Goal: Task Accomplishment & Management: Complete application form

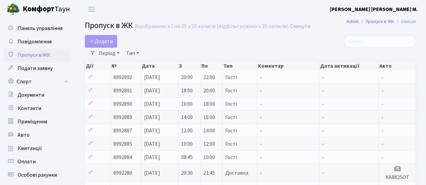
select select "25"
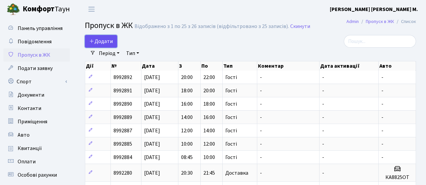
click at [104, 44] on span "Додати" at bounding box center [101, 41] width 24 height 7
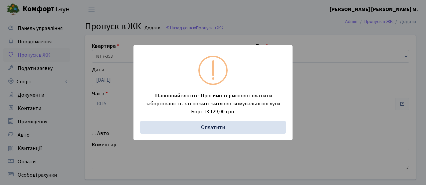
click at [105, 95] on div "Шановний клієнте. Просимо терміново сплатити заборгованість за спожиті житлово-…" at bounding box center [213, 92] width 426 height 185
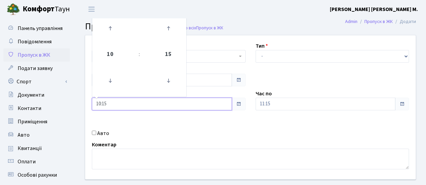
drag, startPoint x: 110, startPoint y: 105, endPoint x: 82, endPoint y: 102, distance: 28.5
click at [82, 102] on div "Квартира <b>КТ</b>&nbsp;&nbsp;&nbsp;&nbsp;7-353 <b>КТ</b>&nbsp;&nbsp;&nbsp;&nbs…" at bounding box center [250, 107] width 341 height 144
type input "12:00"
click at [181, 126] on div "Квартира <b>КТ</b>&nbsp;&nbsp;&nbsp;&nbsp;7-353 <b>КТ</b>&nbsp;&nbsp;&nbsp;&nbs…" at bounding box center [250, 107] width 341 height 144
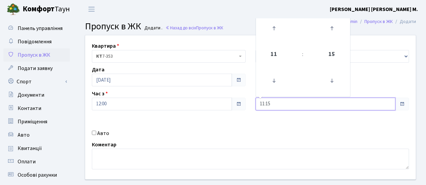
drag, startPoint x: 277, startPoint y: 105, endPoint x: 247, endPoint y: 103, distance: 30.7
click at [247, 103] on div "Квартира <b>КТ</b>&nbsp;&nbsp;&nbsp;&nbsp;7-353 <b>КТ</b>&nbsp;&nbsp;&nbsp;&nbs…" at bounding box center [250, 107] width 341 height 144
type input "13:00"
click at [250, 127] on div "Квартира <b>КТ</b>&nbsp;&nbsp;&nbsp;&nbsp;7-353 <b>КТ</b>&nbsp;&nbsp;&nbsp;&nbs…" at bounding box center [250, 107] width 341 height 144
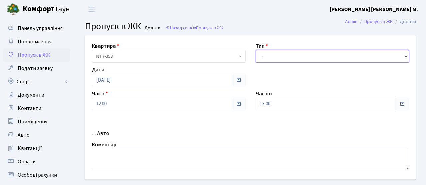
click at [269, 61] on select "- Доставка Таксі Гості Сервіс" at bounding box center [333, 56] width 154 height 13
select select "3"
click at [256, 50] on select "- Доставка Таксі Гості Сервіс" at bounding box center [333, 56] width 154 height 13
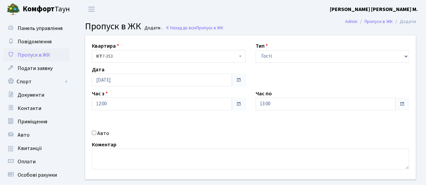
click at [97, 134] on div "Авто" at bounding box center [169, 133] width 164 height 8
click at [92, 131] on input "Авто" at bounding box center [94, 133] width 4 height 4
checkbox input "true"
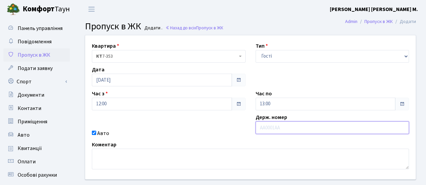
paste input "АА2562YА"
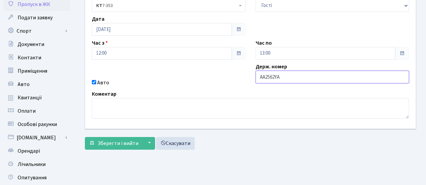
scroll to position [76, 0]
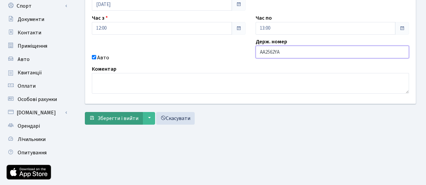
type input "АА2562YА"
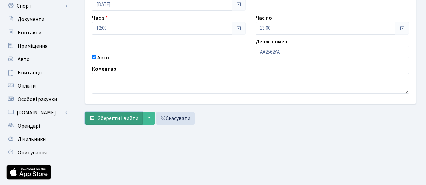
click at [121, 122] on button "Зберегти і вийти" at bounding box center [114, 118] width 58 height 13
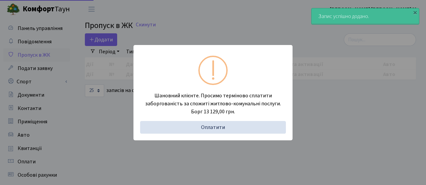
select select "25"
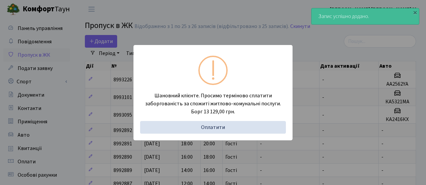
click at [123, 22] on div "Шановний клієнте. Просимо терміново сплатити заборгованість за спожиті житлово-…" at bounding box center [213, 92] width 426 height 185
